Goal: Navigation & Orientation: Find specific page/section

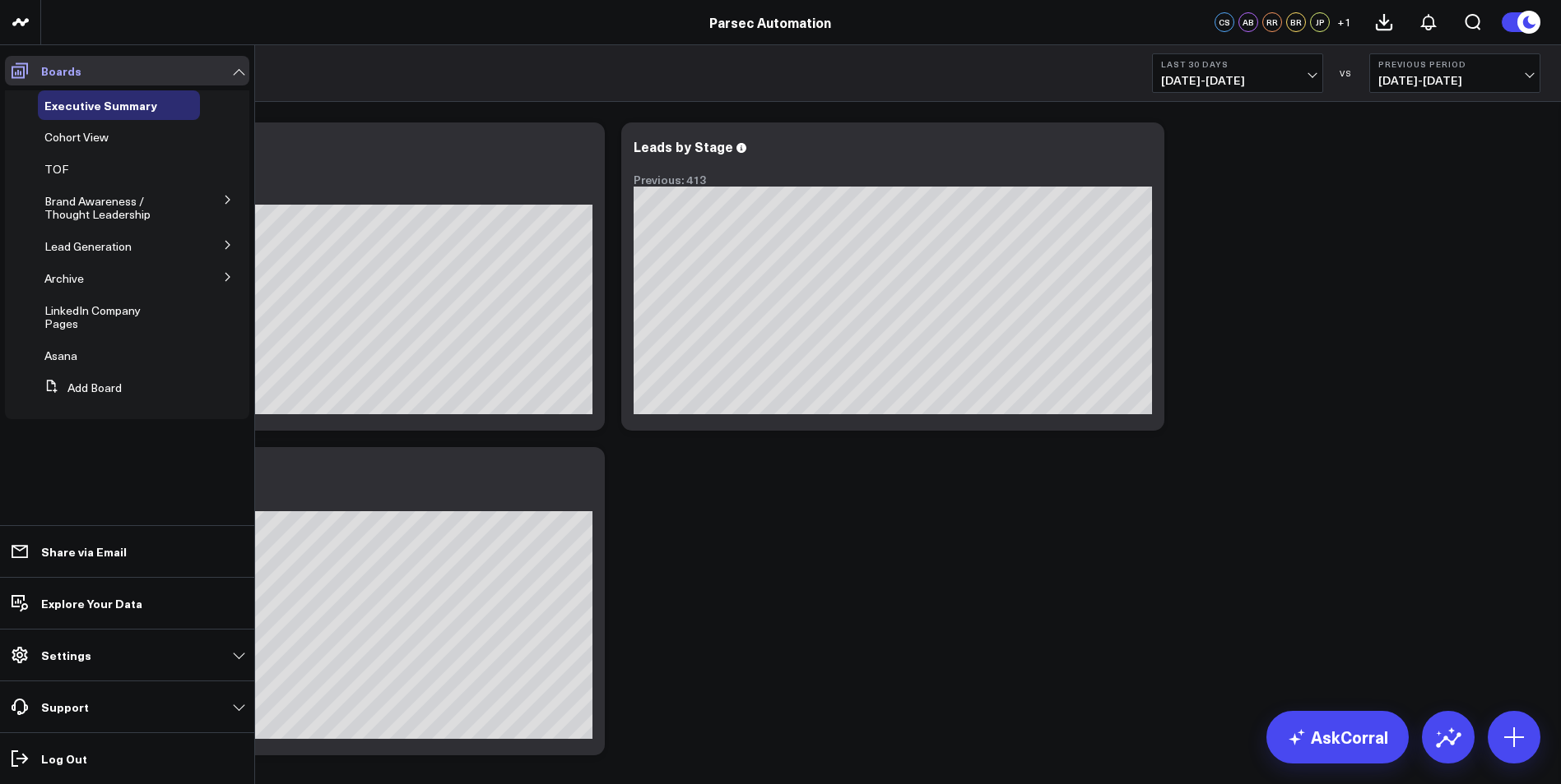
click at [88, 76] on link "Boards" at bounding box center [127, 71] width 244 height 30
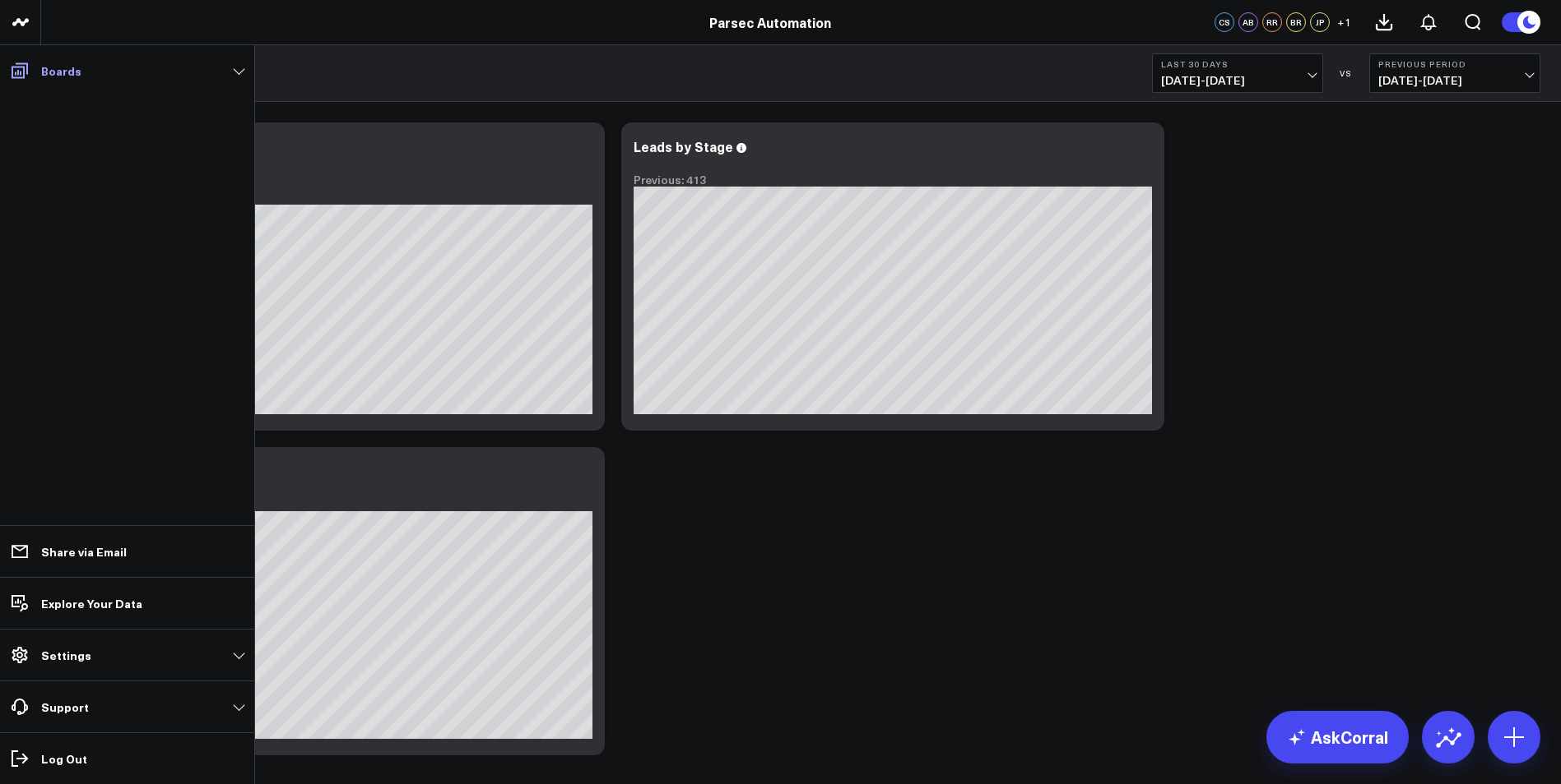
click at [88, 76] on link "Boards" at bounding box center [127, 71] width 244 height 30
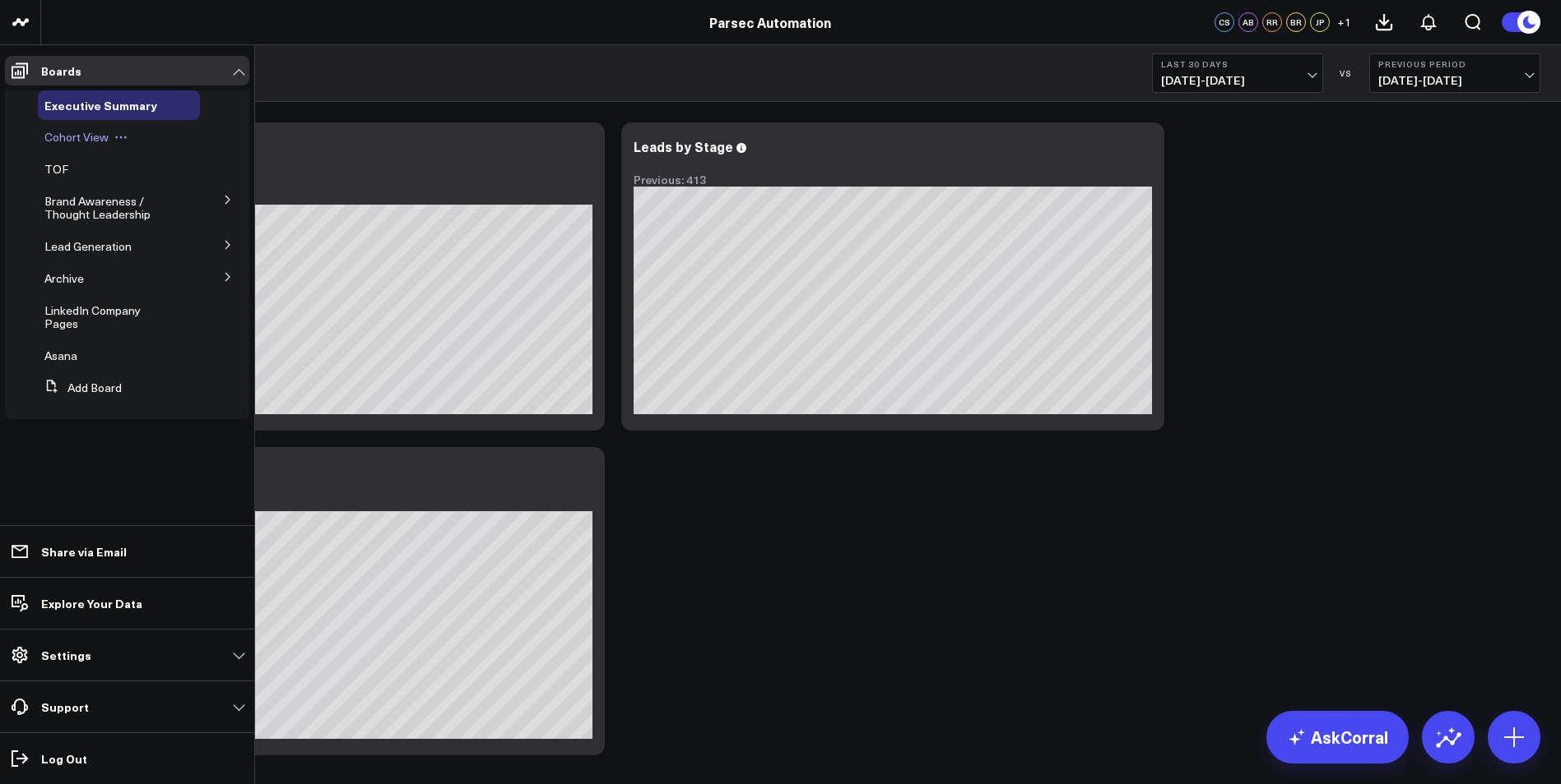
click at [66, 141] on span "Cohort View" at bounding box center [77, 137] width 64 height 16
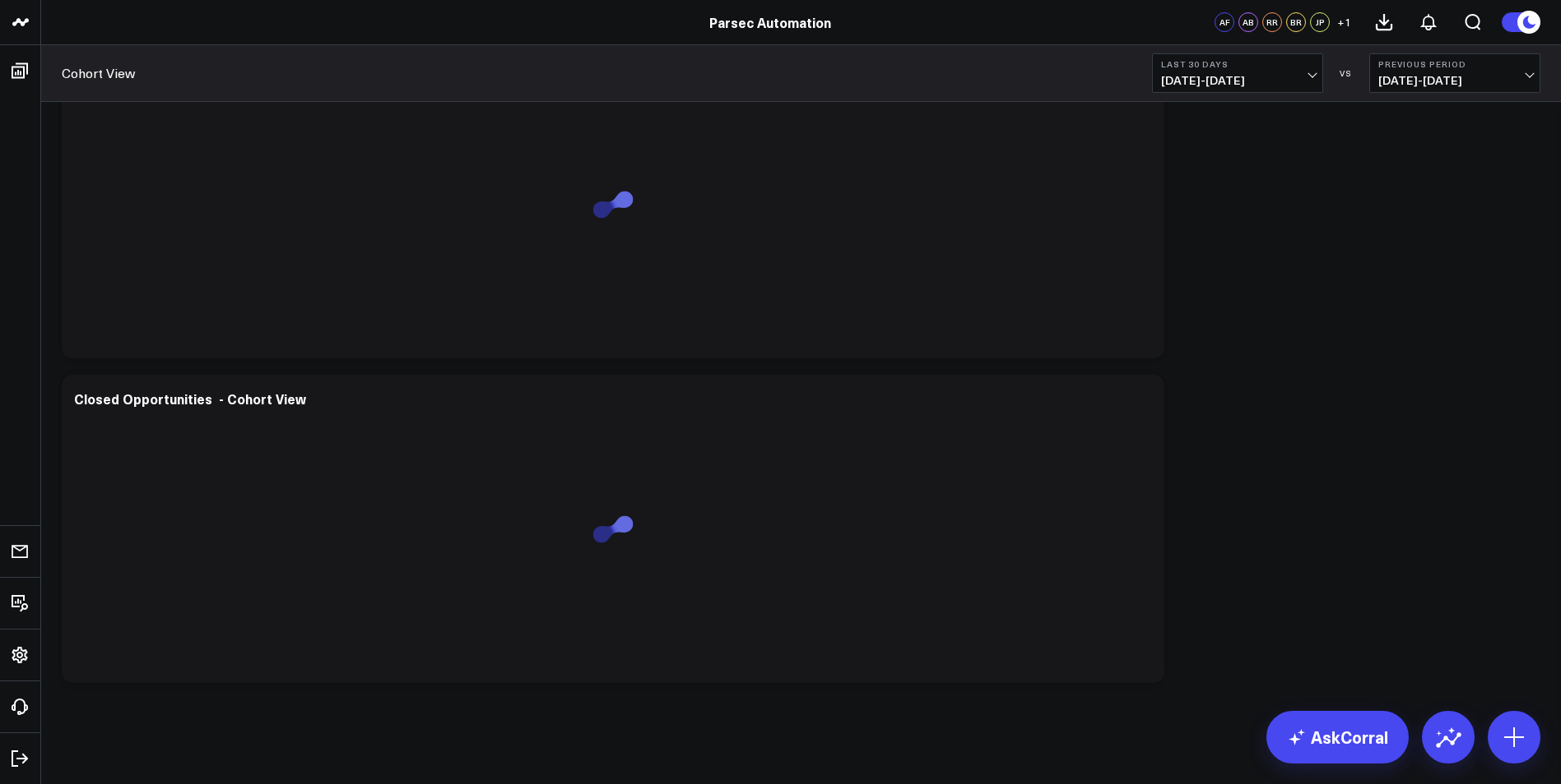
scroll to position [1372, 0]
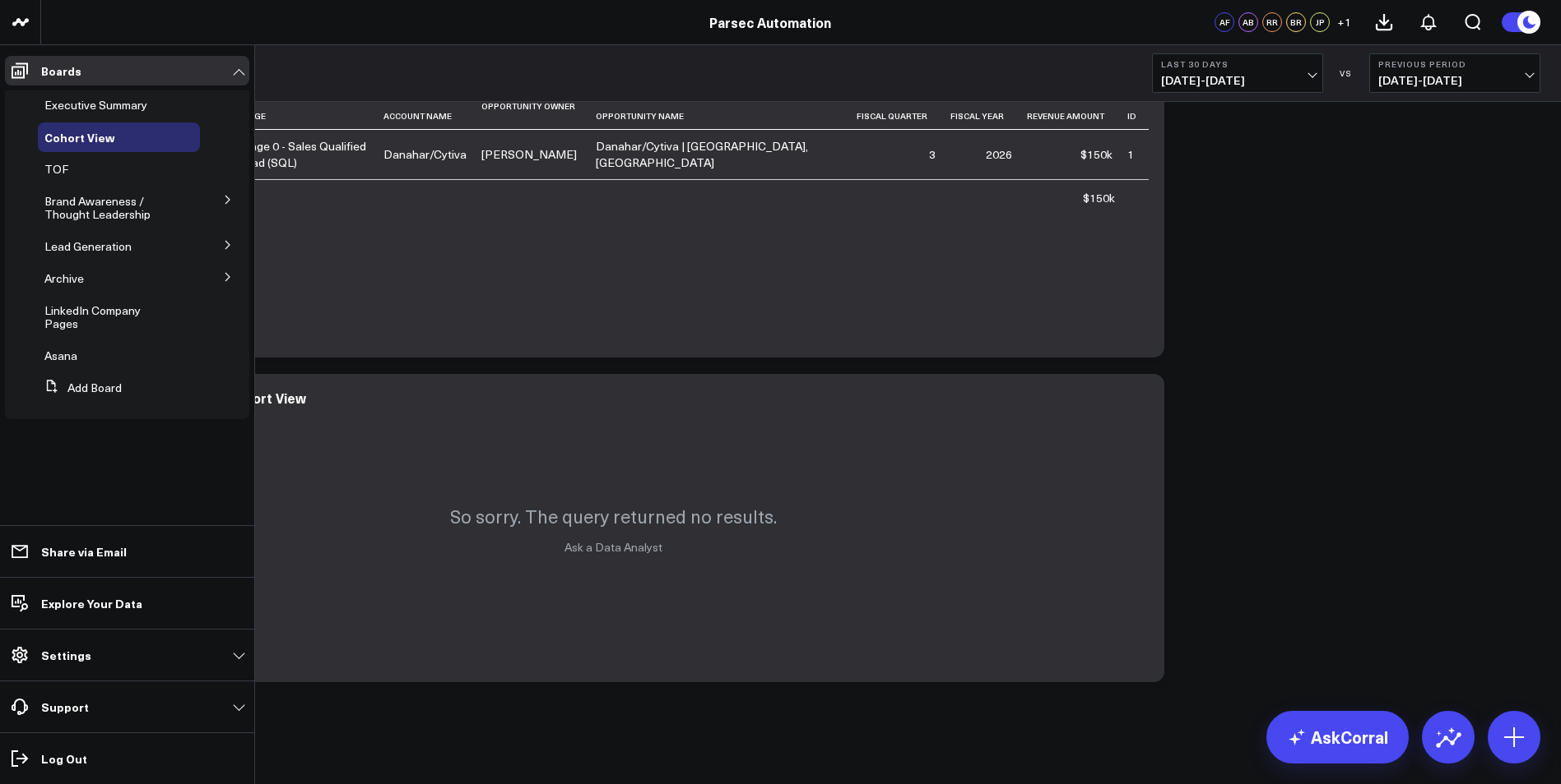
click at [219, 196] on button at bounding box center [228, 199] width 43 height 24
click at [231, 183] on button at bounding box center [227, 199] width 24 height 43
click at [179, 165] on div "TOF" at bounding box center [118, 170] width 162 height 30
click at [51, 173] on span "TOF" at bounding box center [56, 169] width 24 height 16
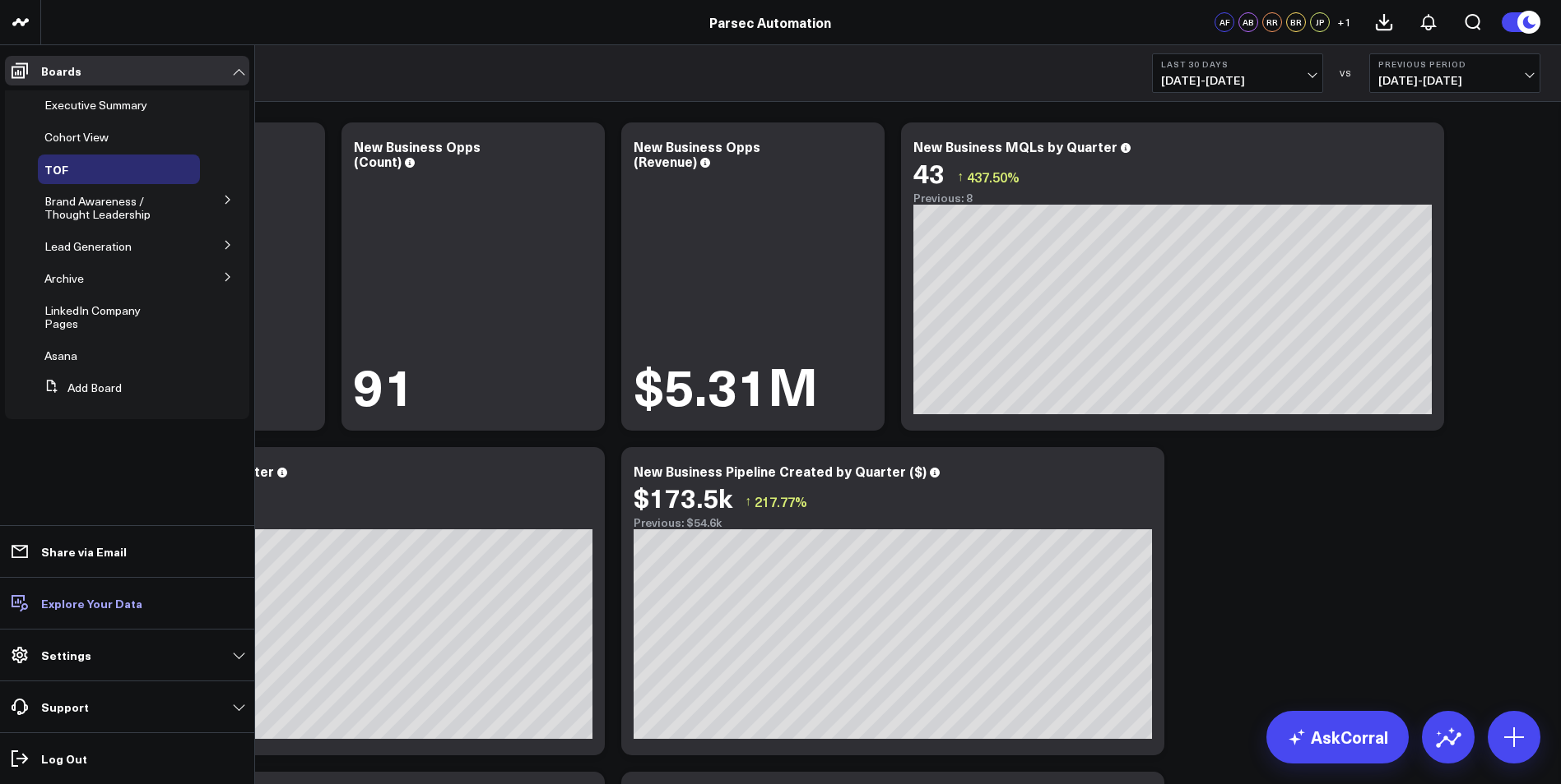
click at [81, 605] on p "Explore Your Data" at bounding box center [91, 604] width 101 height 14
